Goal: Download file/media

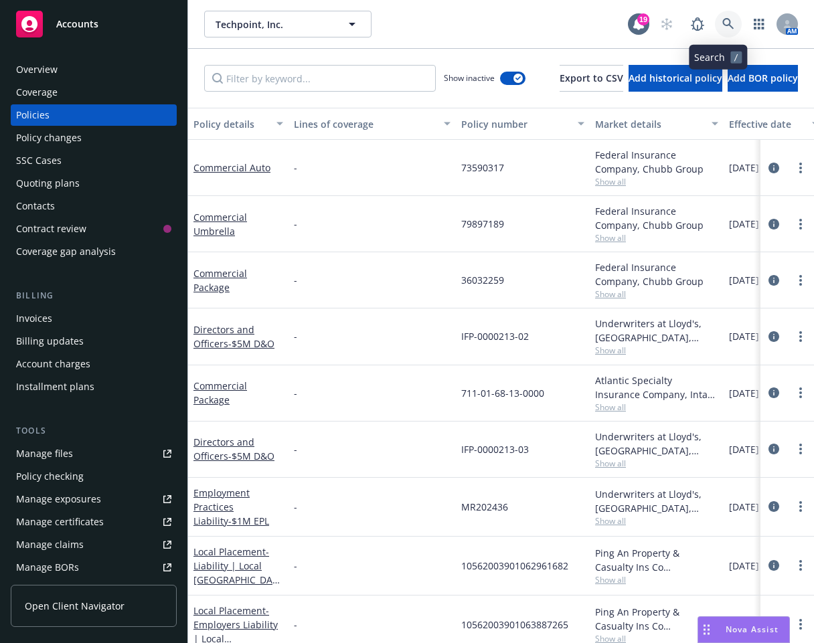
click at [729, 25] on link at bounding box center [728, 24] width 27 height 27
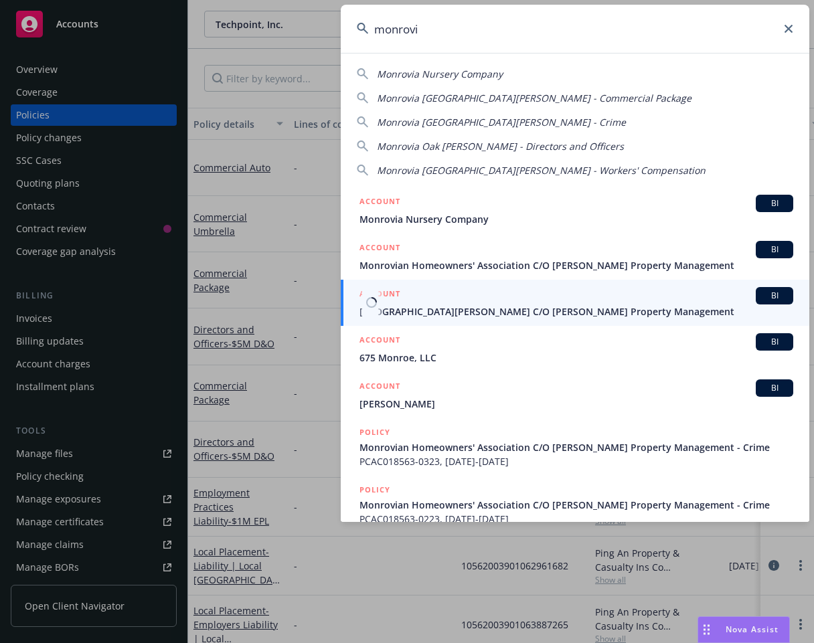
type input "monrovi"
click at [567, 303] on div "ACCOUNT BI" at bounding box center [576, 295] width 434 height 17
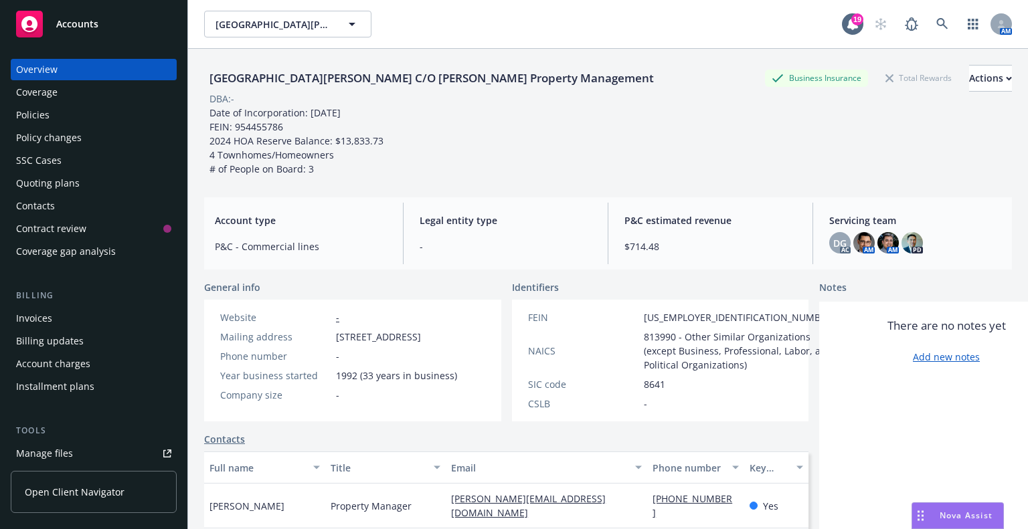
click at [82, 109] on div "Policies" at bounding box center [93, 114] width 155 height 21
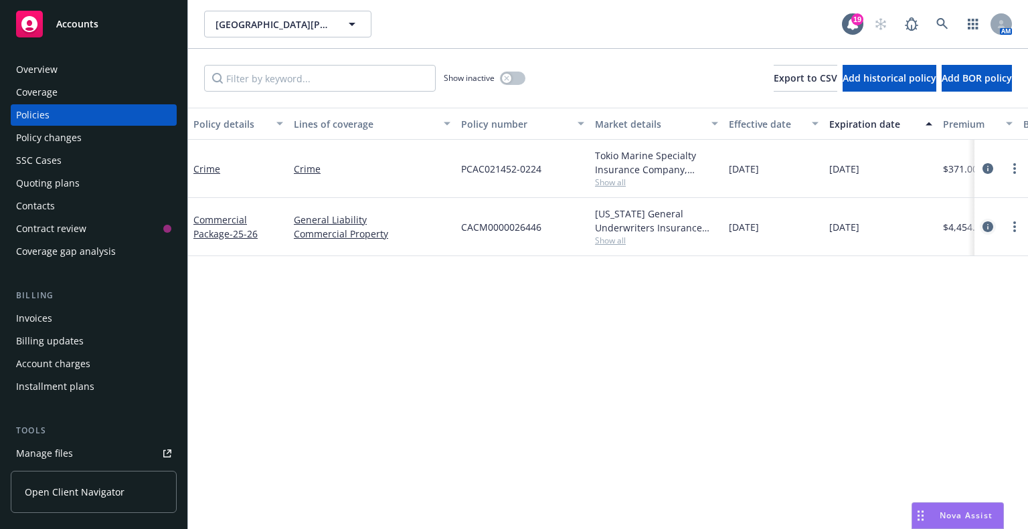
click at [813, 229] on icon "circleInformation" at bounding box center [987, 226] width 11 height 11
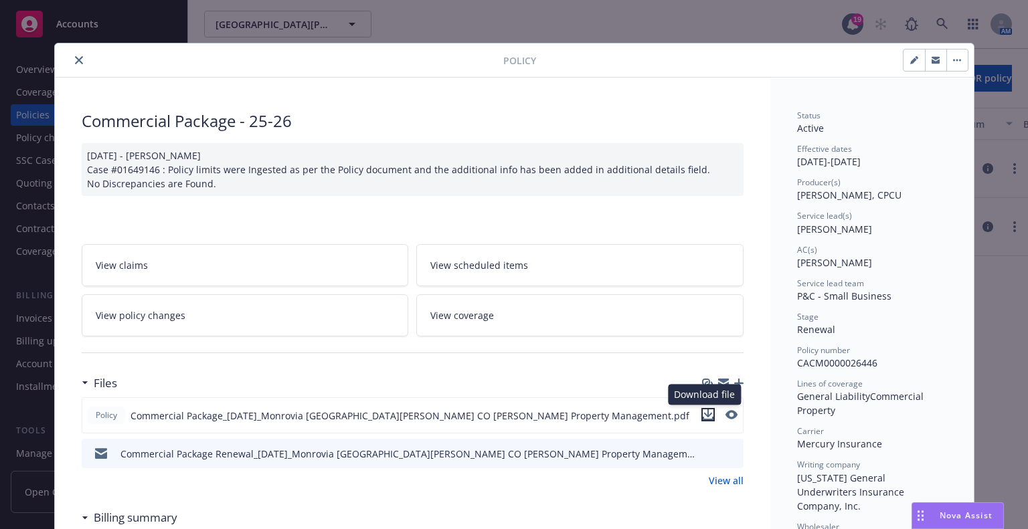
click at [703, 411] on icon "download file" at bounding box center [708, 414] width 11 height 11
drag, startPoint x: 644, startPoint y: 59, endPoint x: 557, endPoint y: 64, distance: 86.4
click at [644, 59] on div at bounding box center [752, 60] width 432 height 23
click at [75, 61] on icon "close" at bounding box center [79, 60] width 8 height 8
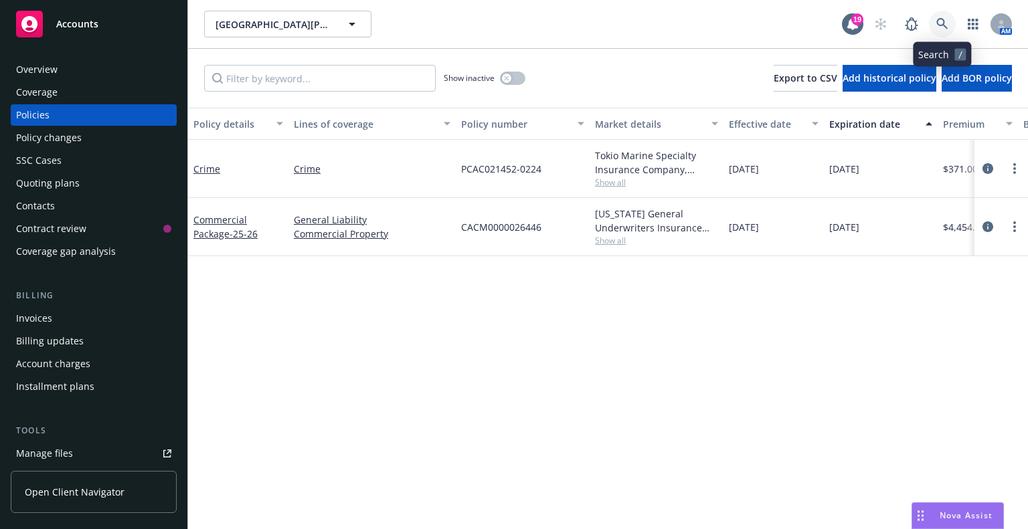
click at [813, 19] on link at bounding box center [942, 24] width 27 height 27
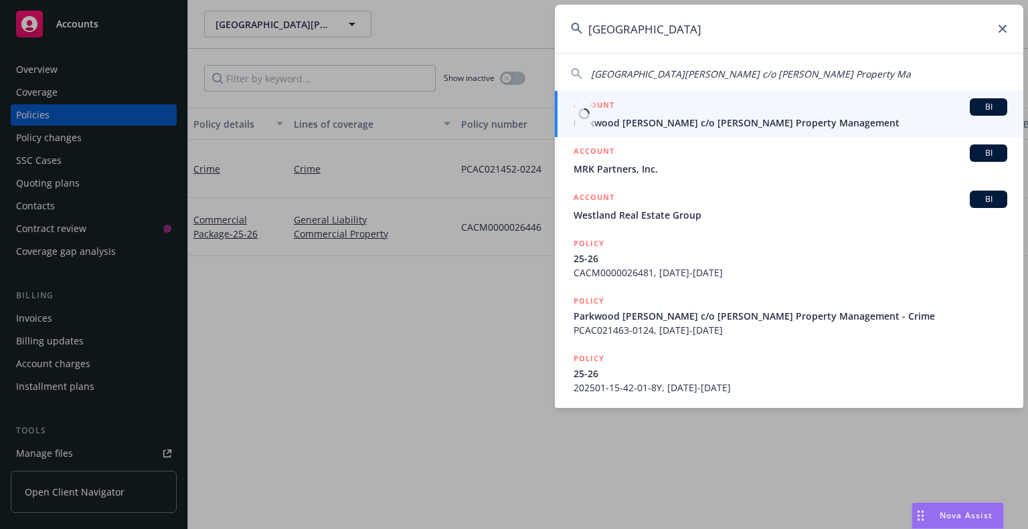
type input "[GEOGRAPHIC_DATA]"
click at [813, 116] on span "Parkwood [PERSON_NAME] c/o [PERSON_NAME] Property Management" at bounding box center [790, 123] width 434 height 14
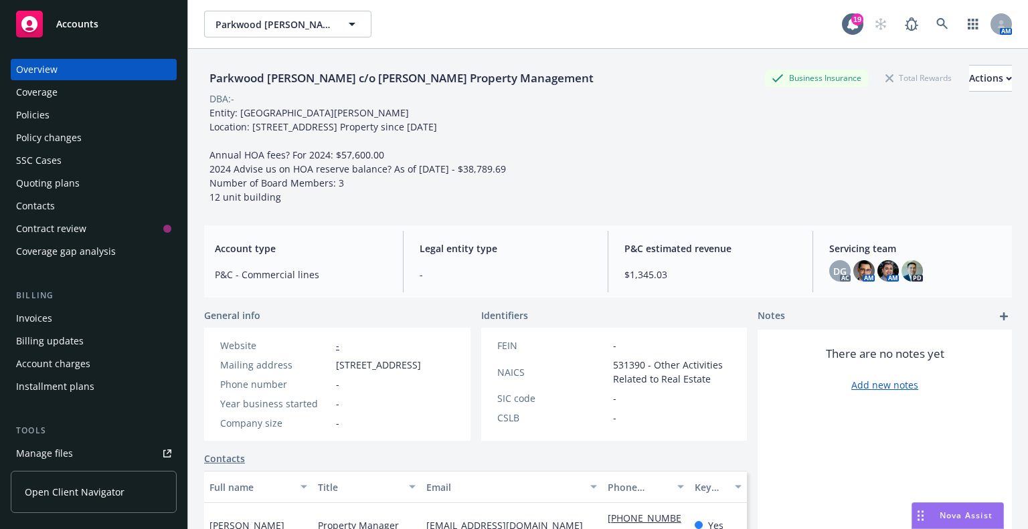
click at [80, 110] on div "Policies" at bounding box center [93, 114] width 155 height 21
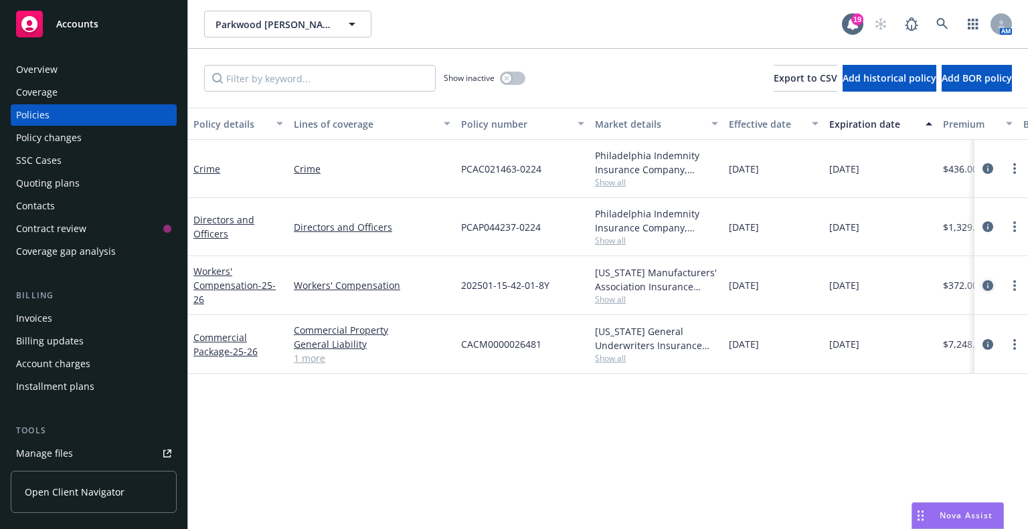
click at [813, 285] on icon "circleInformation" at bounding box center [987, 285] width 11 height 11
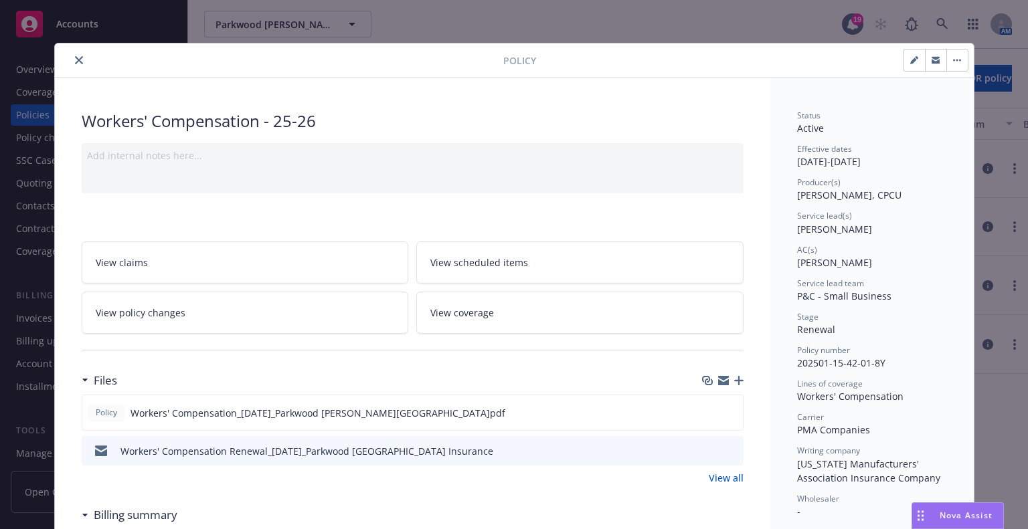
scroll to position [201, 0]
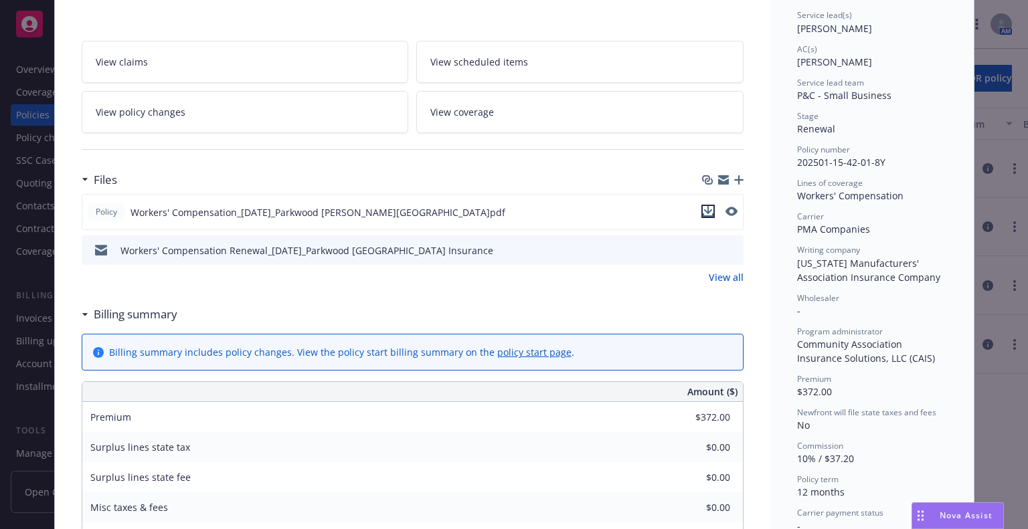
click at [703, 206] on icon "download file" at bounding box center [708, 211] width 11 height 11
click at [680, 17] on div "Workers' Compensation - 25-26 Add internal notes here... View claims View sched…" at bounding box center [412, 467] width 715 height 1180
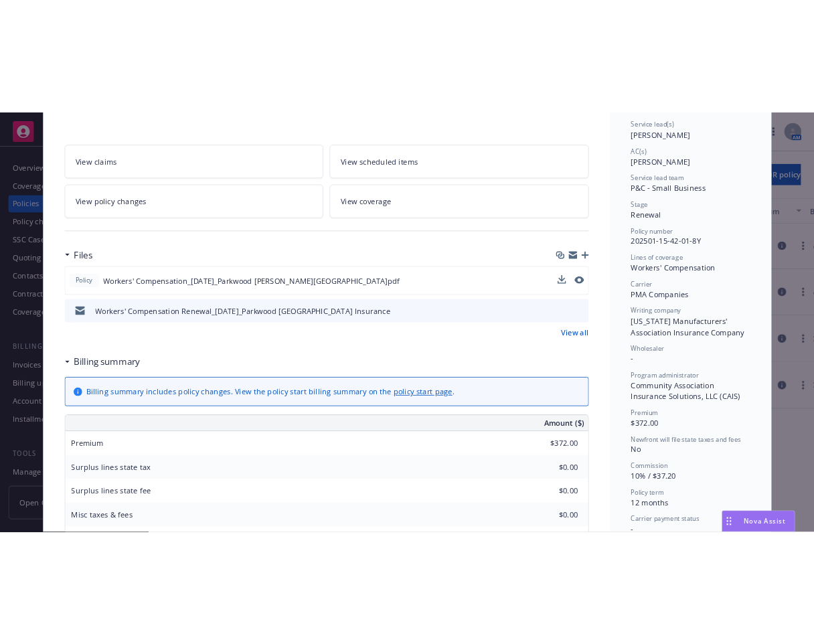
scroll to position [0, 0]
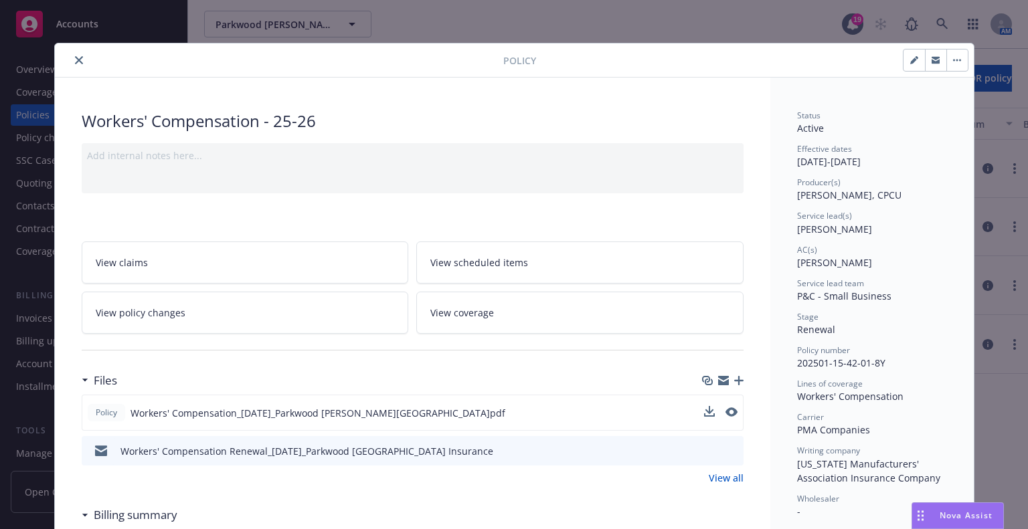
click at [75, 61] on icon "close" at bounding box center [79, 60] width 8 height 8
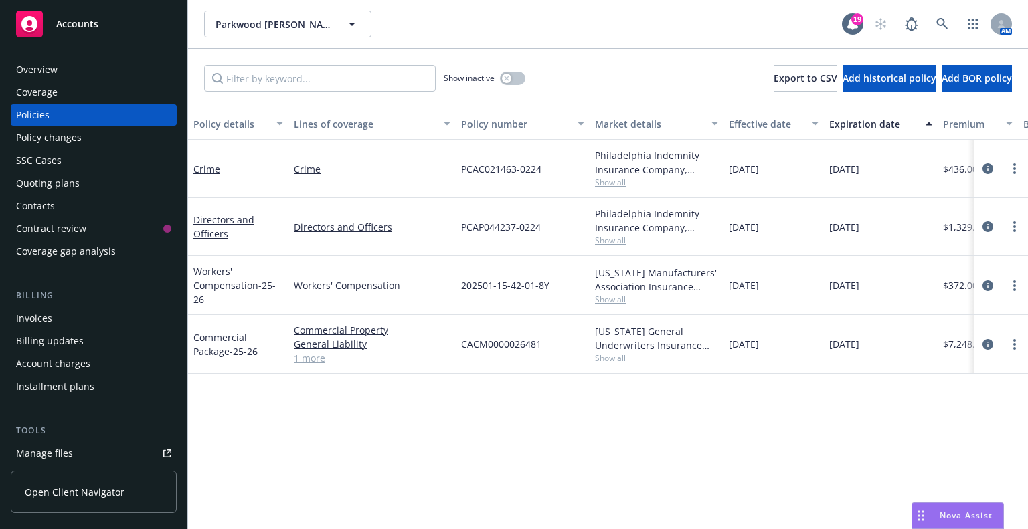
click at [786, 397] on div "Policy details Lines of coverage Policy number Market details Effective date Ex…" at bounding box center [608, 319] width 840 height 422
click at [813, 344] on icon "circleInformation" at bounding box center [987, 344] width 11 height 11
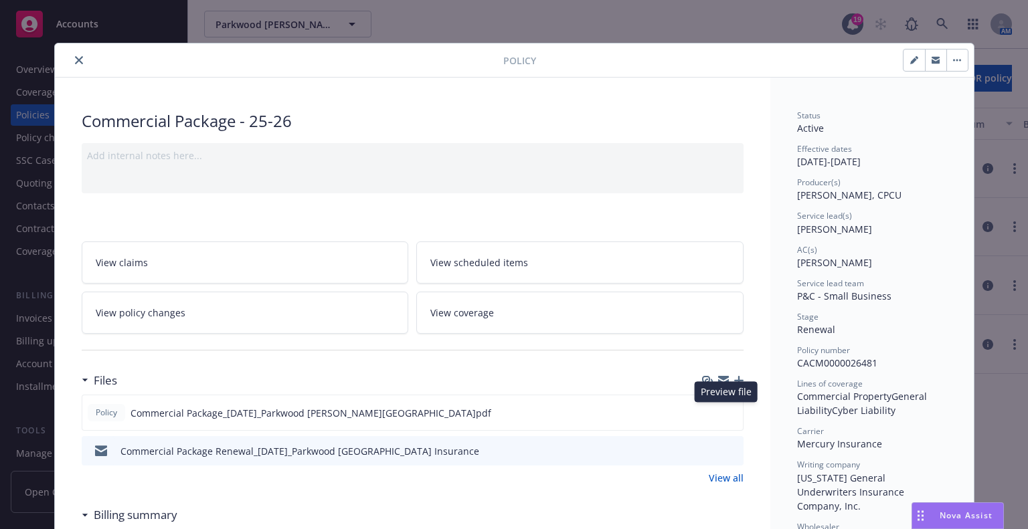
drag, startPoint x: 726, startPoint y: 413, endPoint x: 676, endPoint y: 381, distance: 59.0
click at [677, 381] on div "Files Policy Commercial Package_[DATE]_Parkwood [PERSON_NAME][GEOGRAPHIC_DATA]p…" at bounding box center [413, 426] width 662 height 118
click at [703, 407] on icon "download file" at bounding box center [708, 412] width 11 height 11
